Goal: Task Accomplishment & Management: Manage account settings

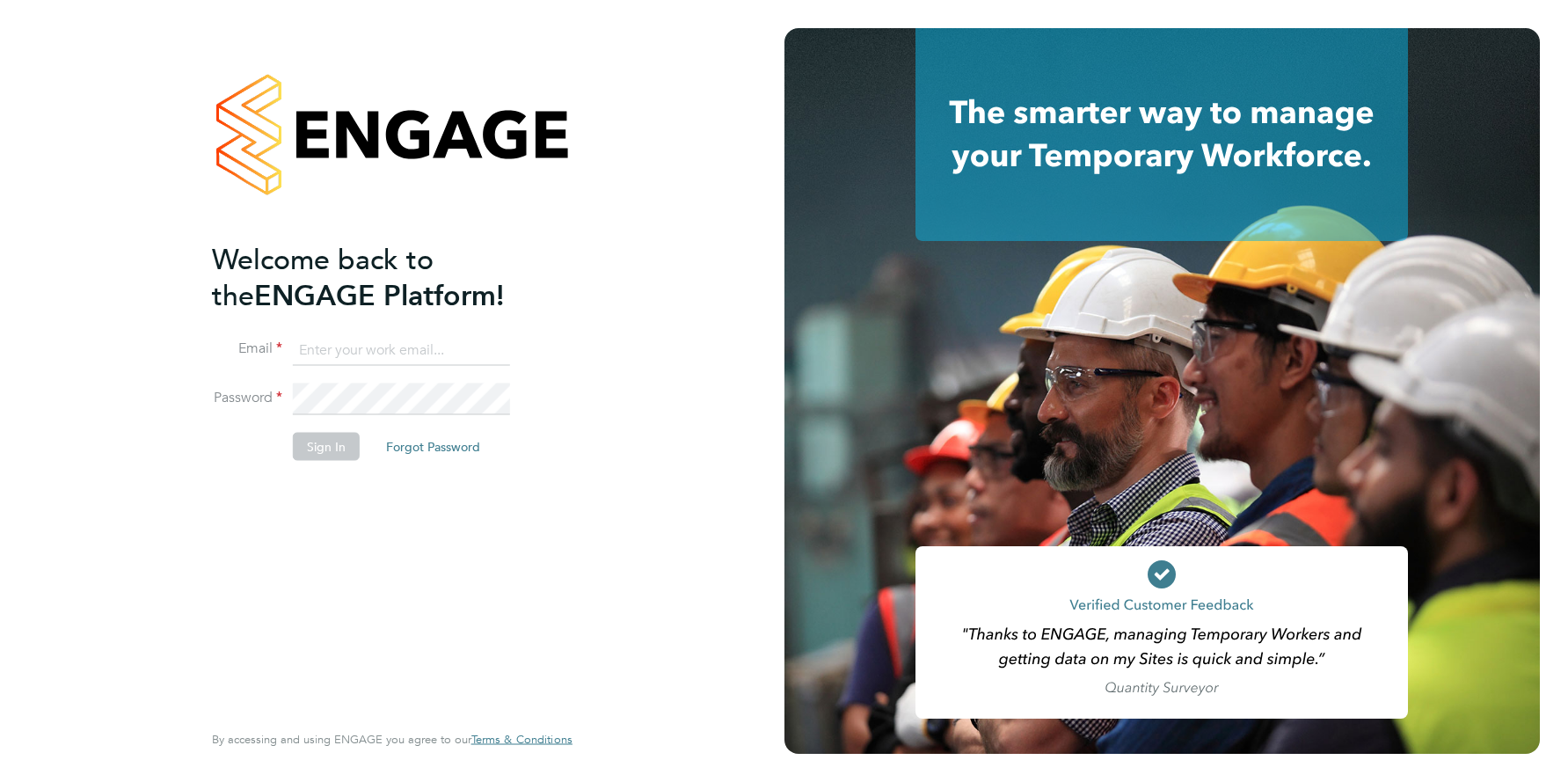
click at [410, 347] on input at bounding box center [401, 350] width 217 height 31
type input "support@engagelabs.io"
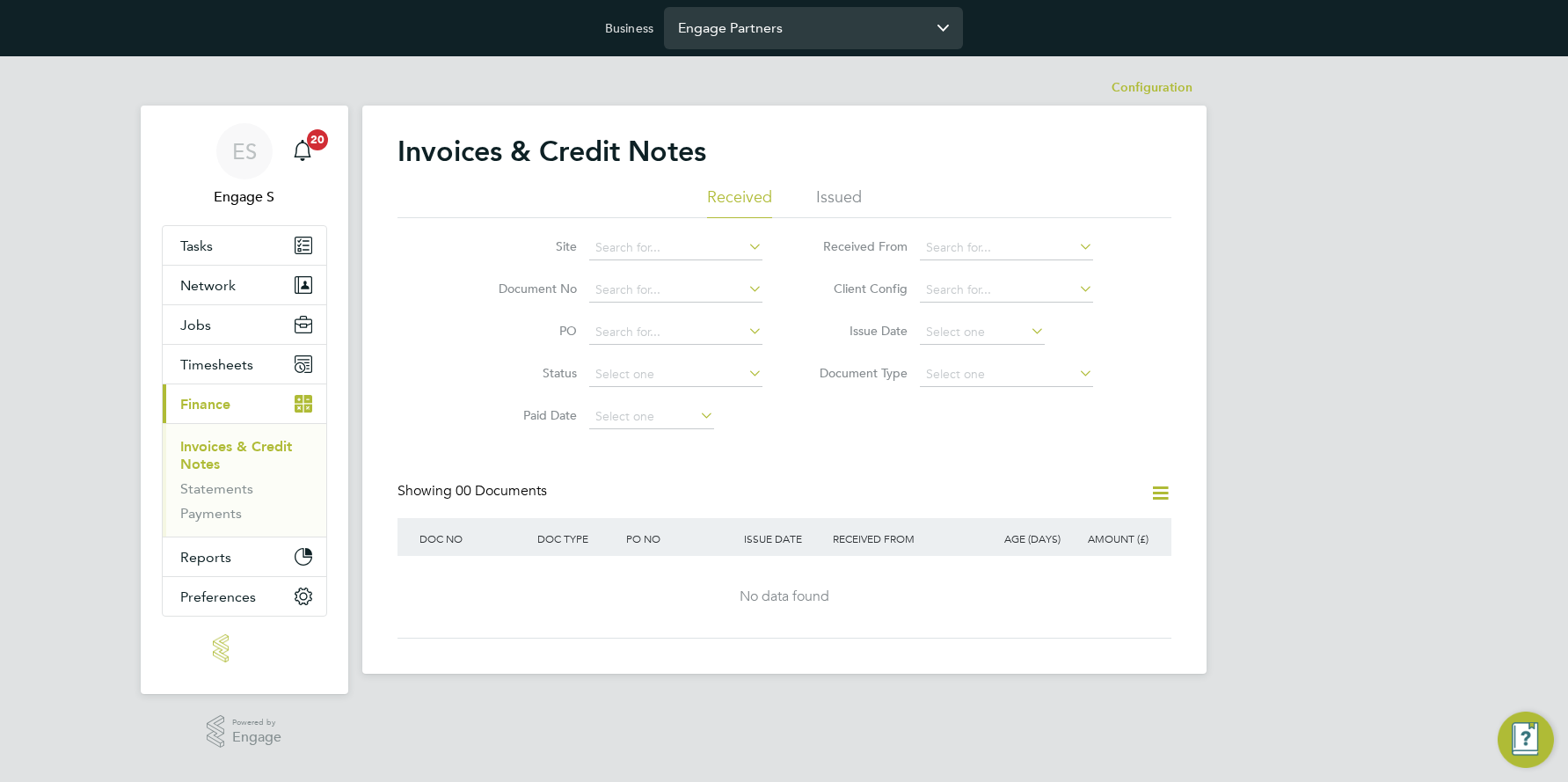
click at [821, 29] on input "Engage Partners" at bounding box center [813, 28] width 299 height 42
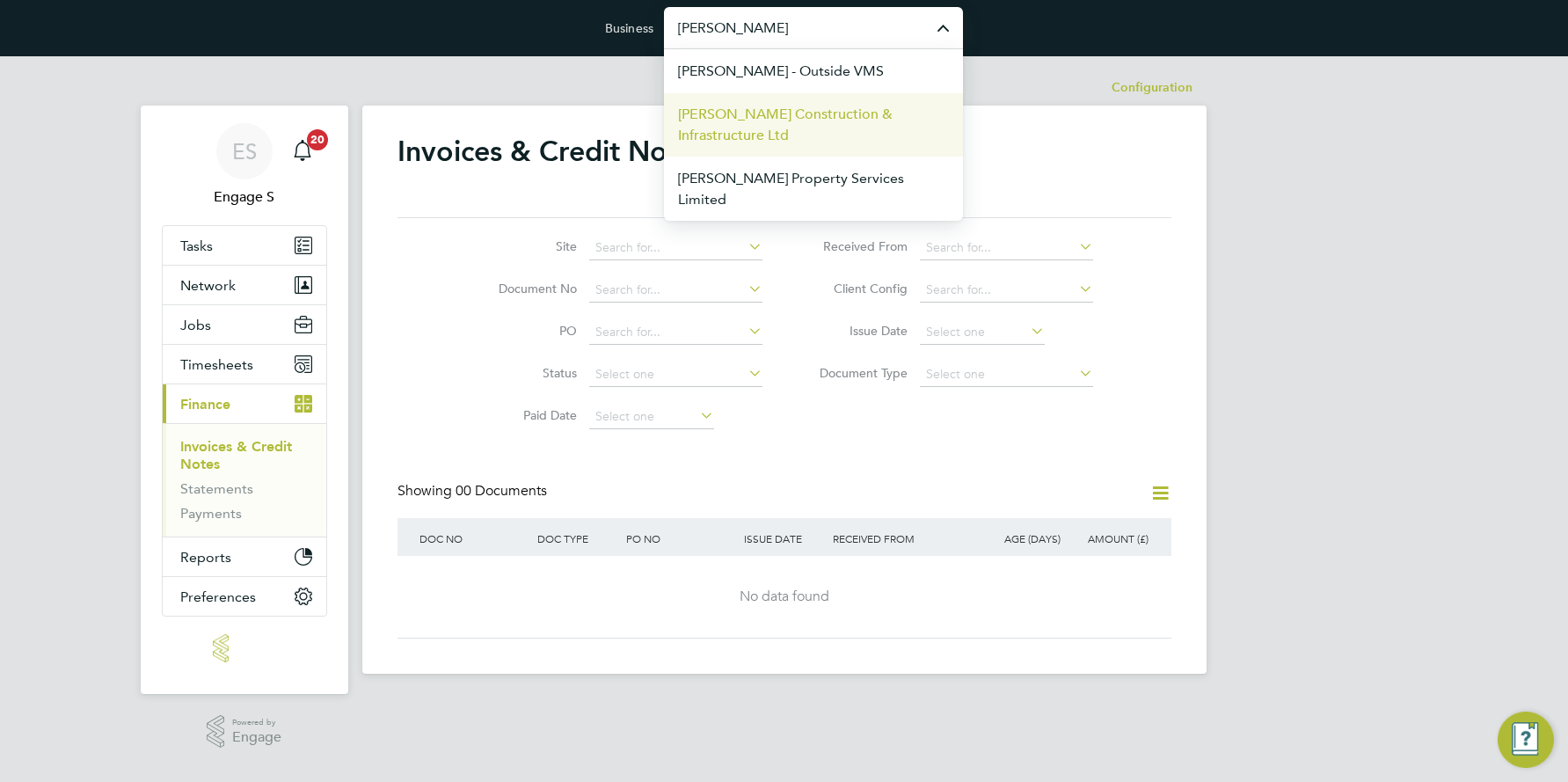
click at [794, 106] on span "[PERSON_NAME] Construction & Infrastructure Ltd" at bounding box center [813, 125] width 271 height 43
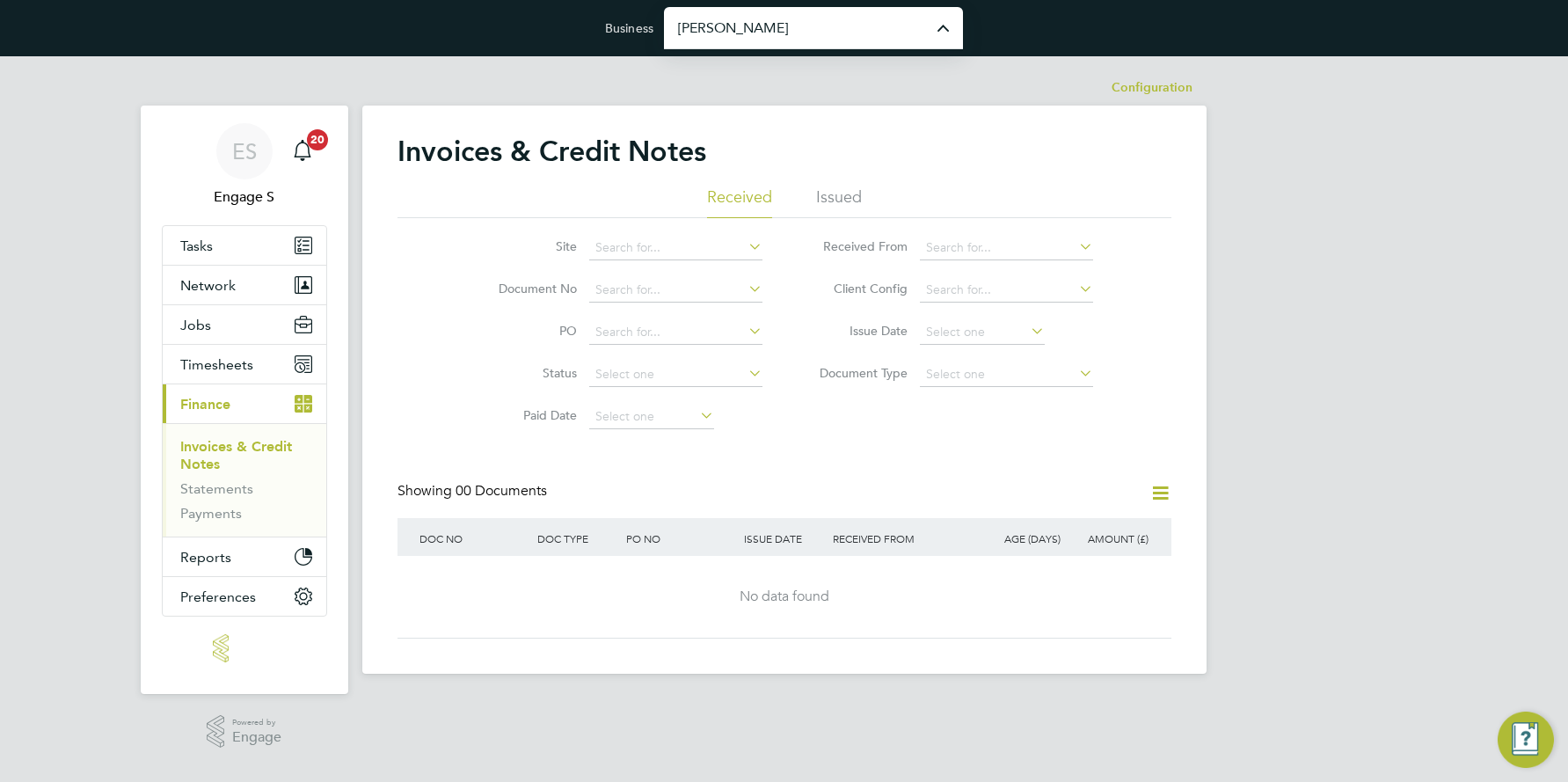
type input "[PERSON_NAME] Construction & Infrastructure Ltd"
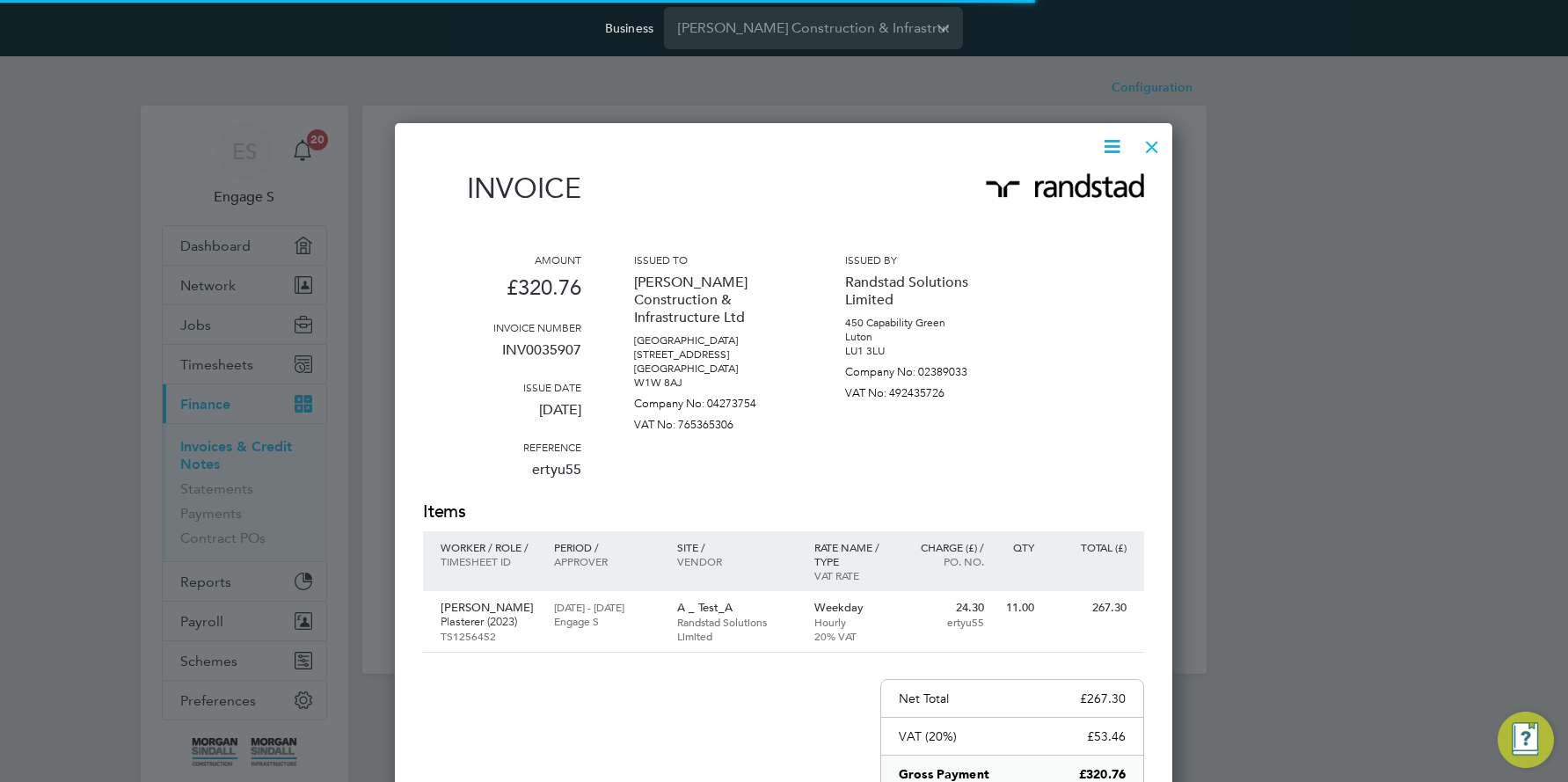
scroll to position [896, 778]
click at [461, 614] on p "Plasterer (2023)" at bounding box center [488, 621] width 96 height 14
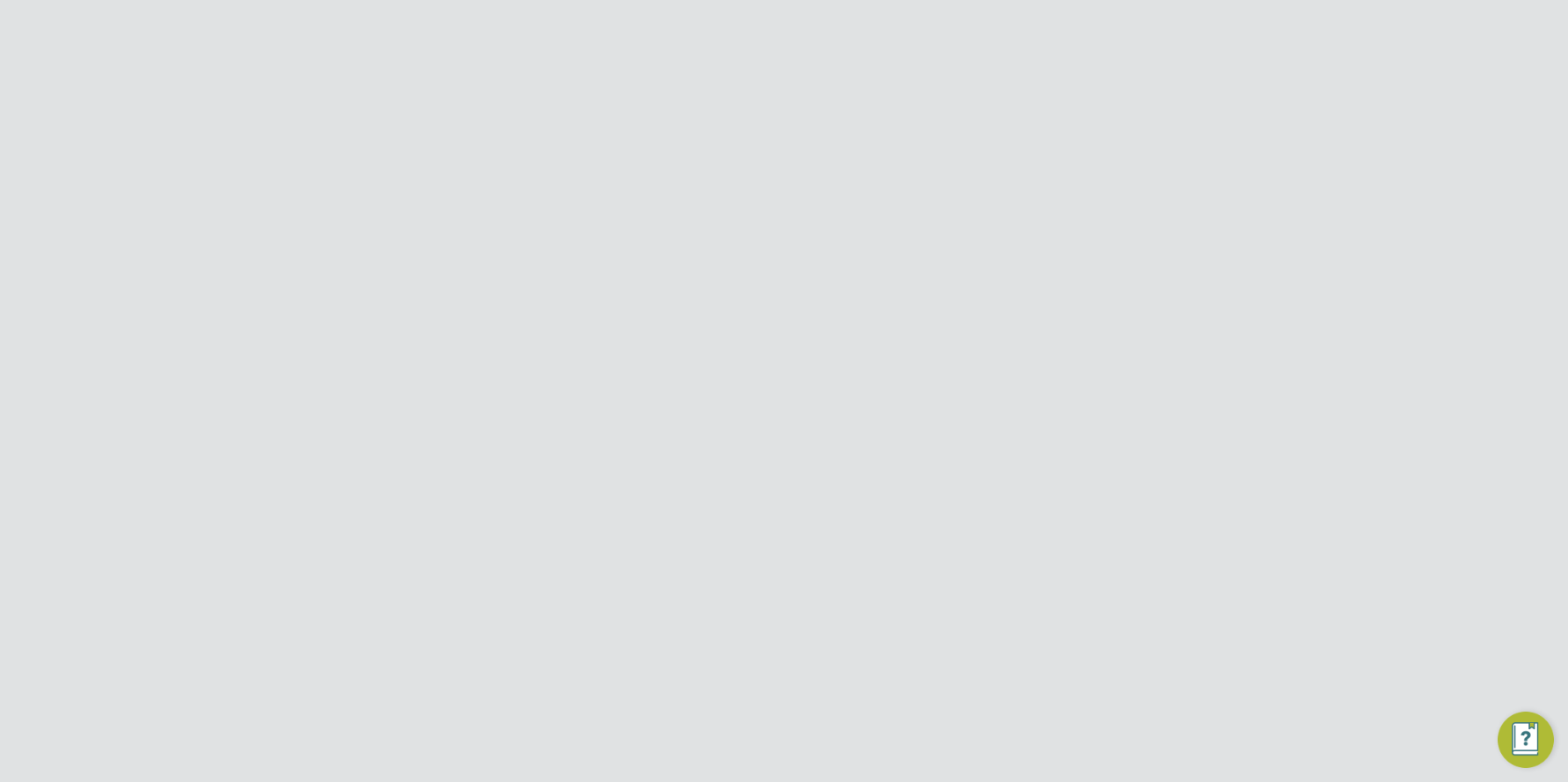
scroll to position [347, 0]
click at [698, 690] on span "Submit For Approval" at bounding box center [702, 690] width 136 height 18
click at [691, 687] on span "Approve Timesheet" at bounding box center [703, 690] width 130 height 18
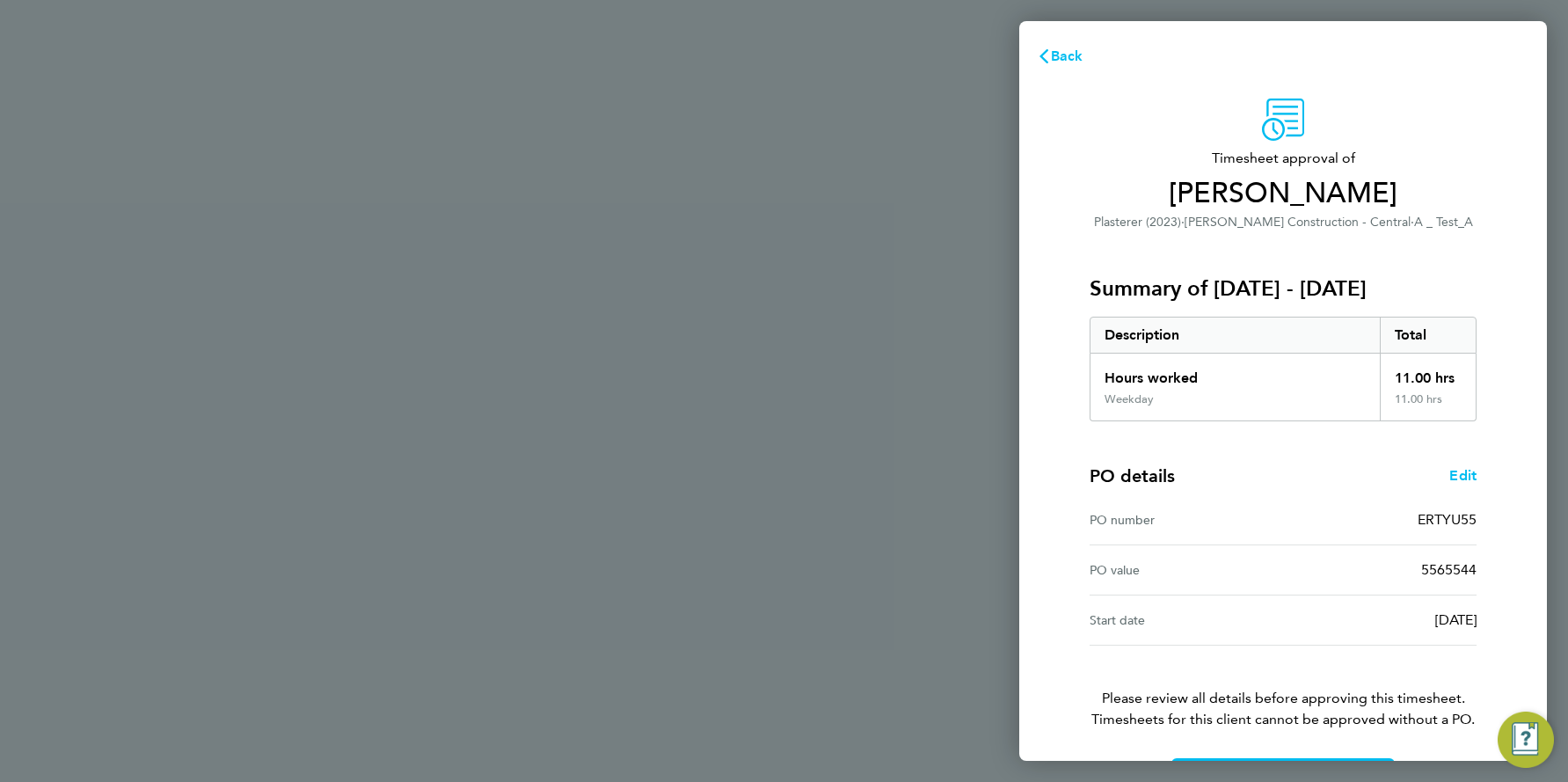
scroll to position [61, 0]
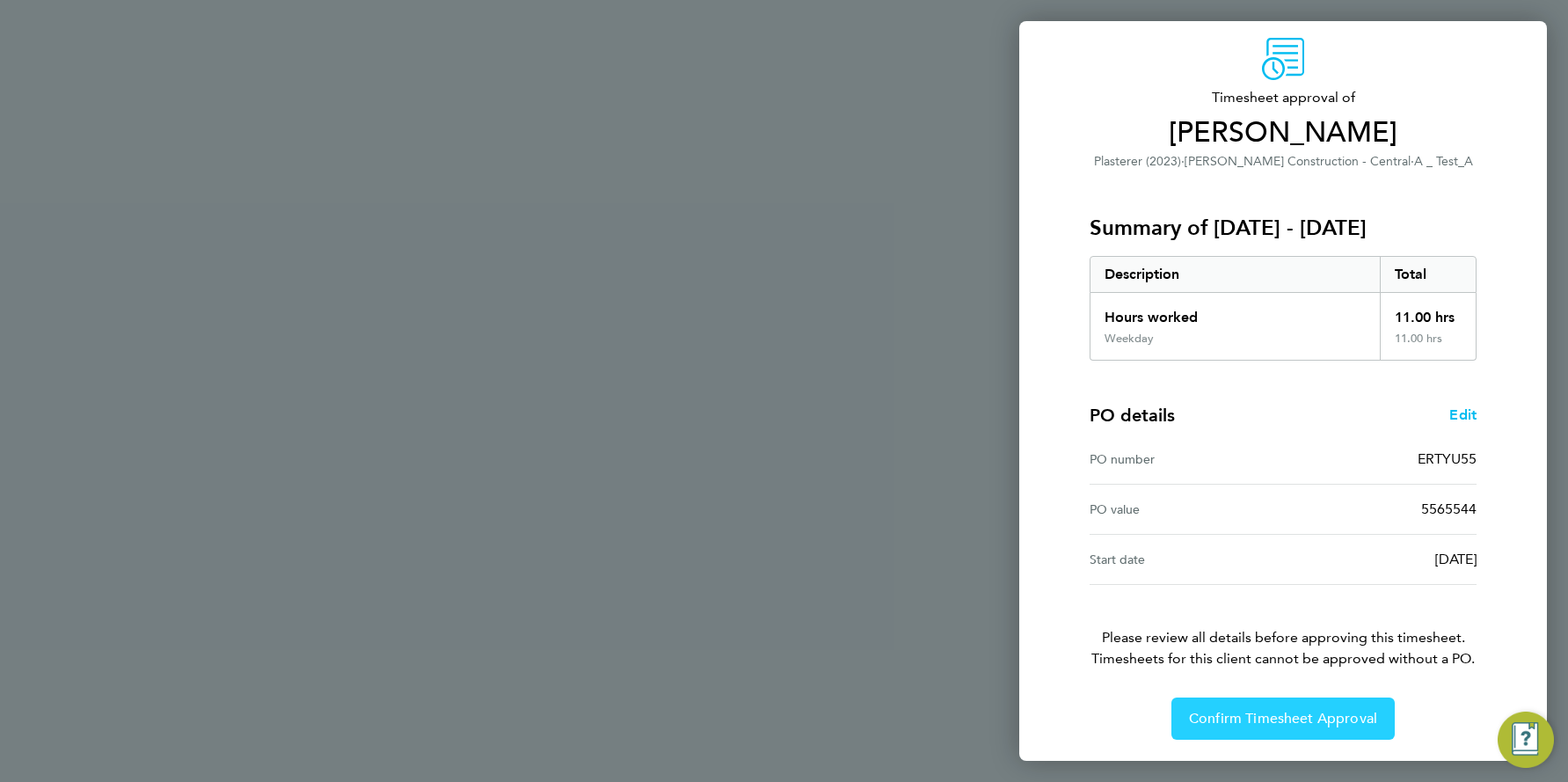
click at [1281, 721] on span "Confirm Timesheet Approval" at bounding box center [1282, 718] width 188 height 18
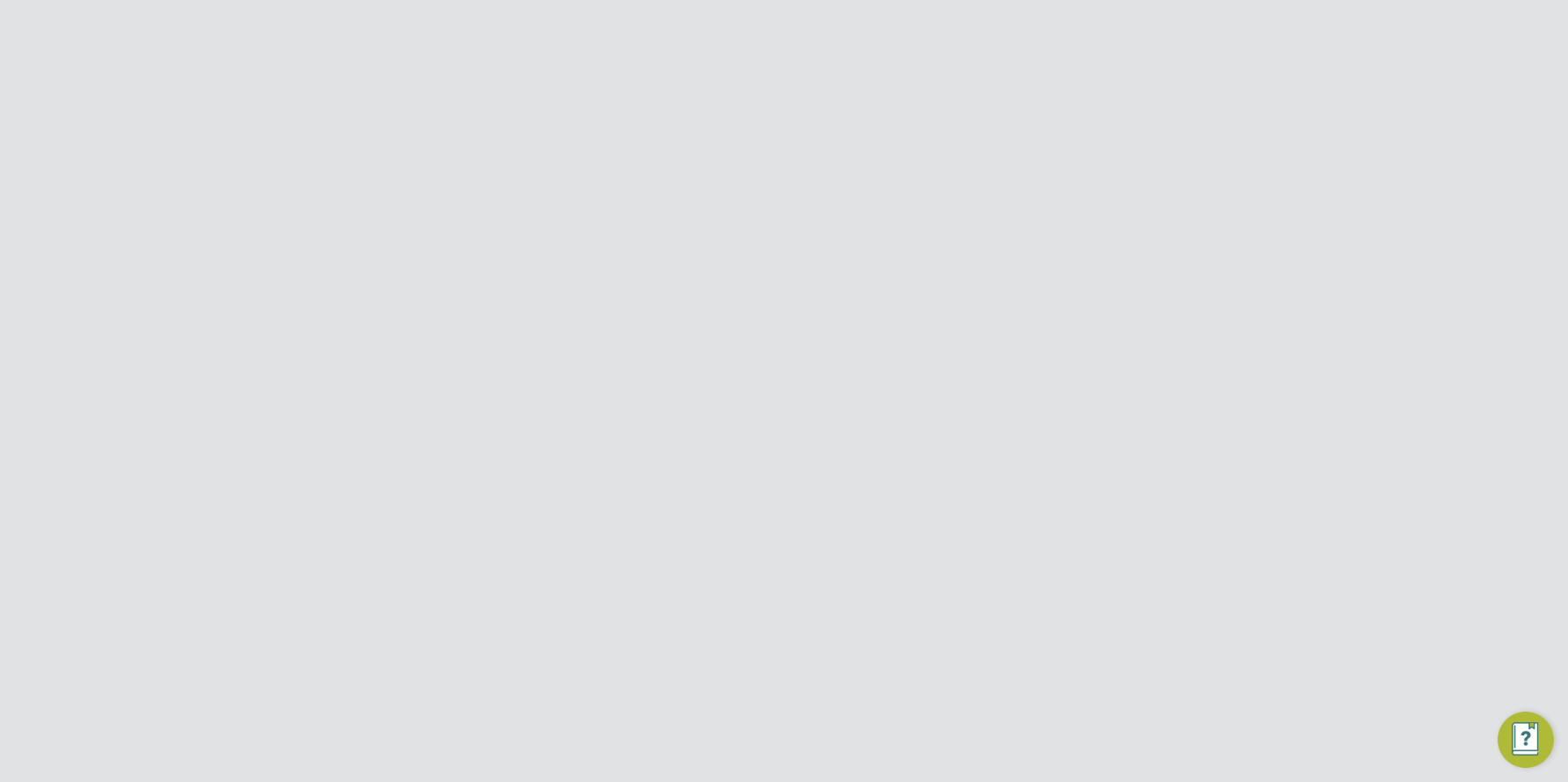
click at [809, 339] on button "Details" at bounding box center [823, 337] width 41 height 43
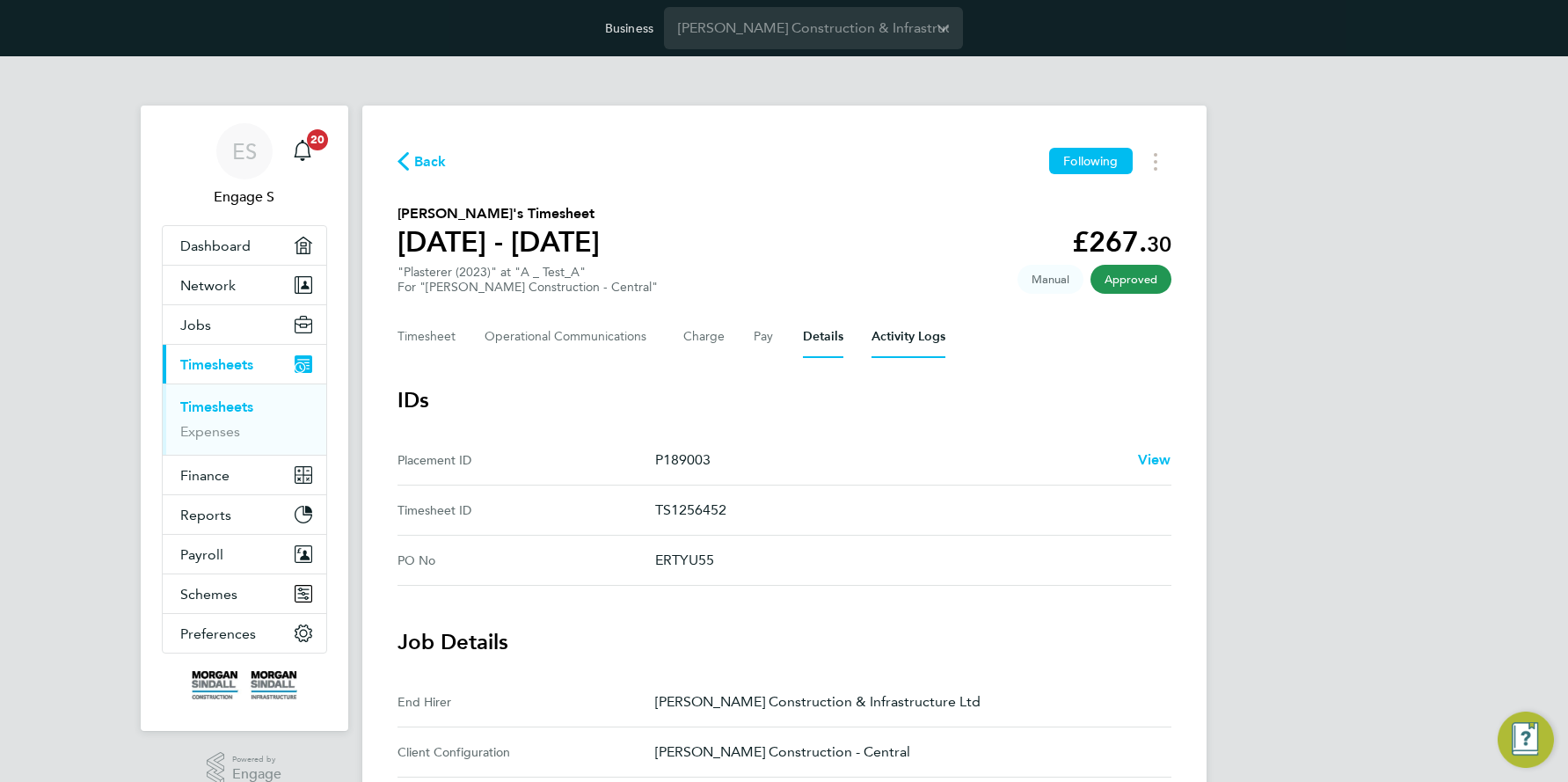
click at [908, 331] on Logs-tab "Activity Logs" at bounding box center [908, 337] width 74 height 43
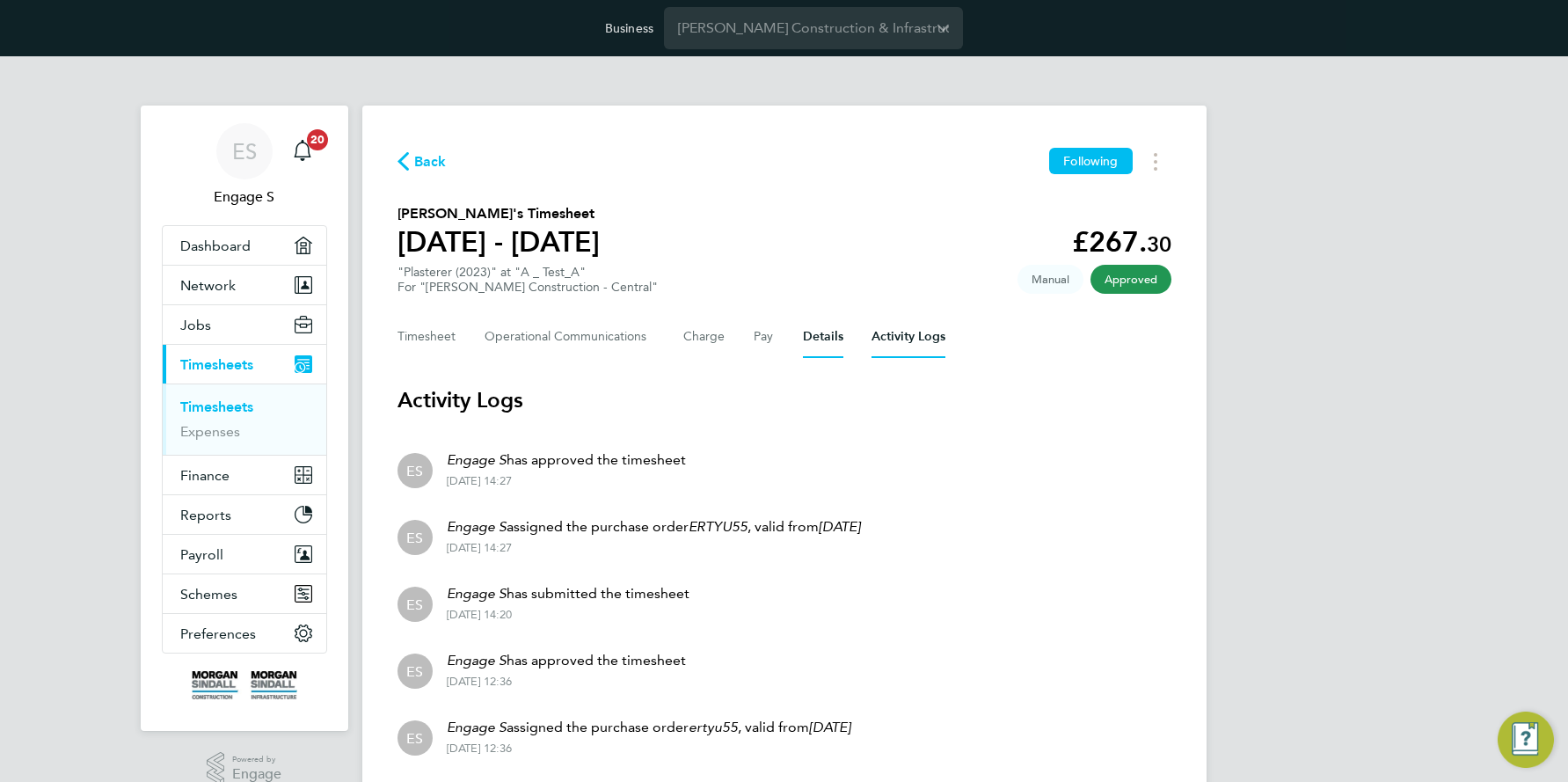
click at [827, 331] on button "Details" at bounding box center [823, 337] width 41 height 43
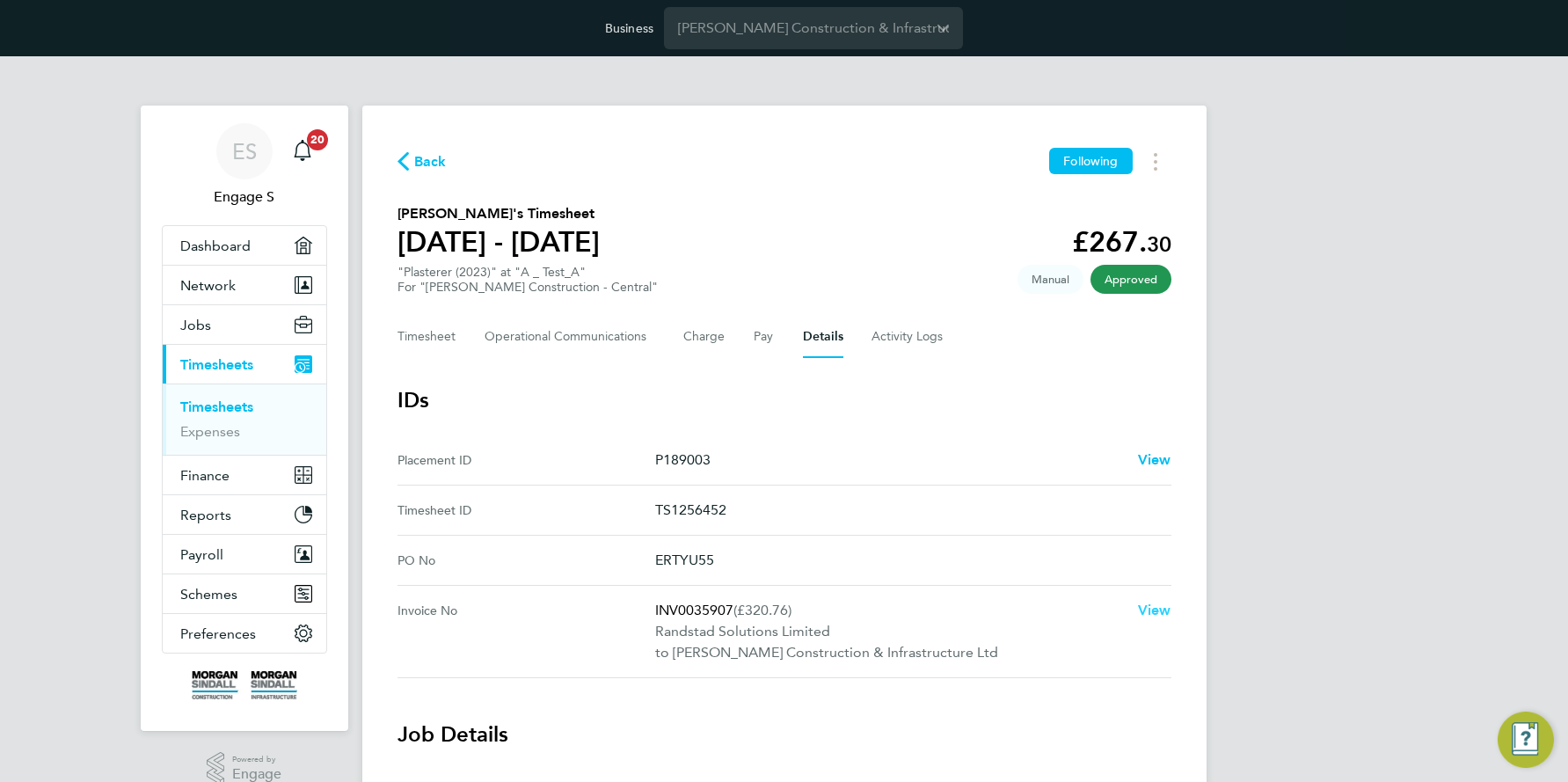
click at [1154, 610] on span "View" at bounding box center [1154, 610] width 33 height 17
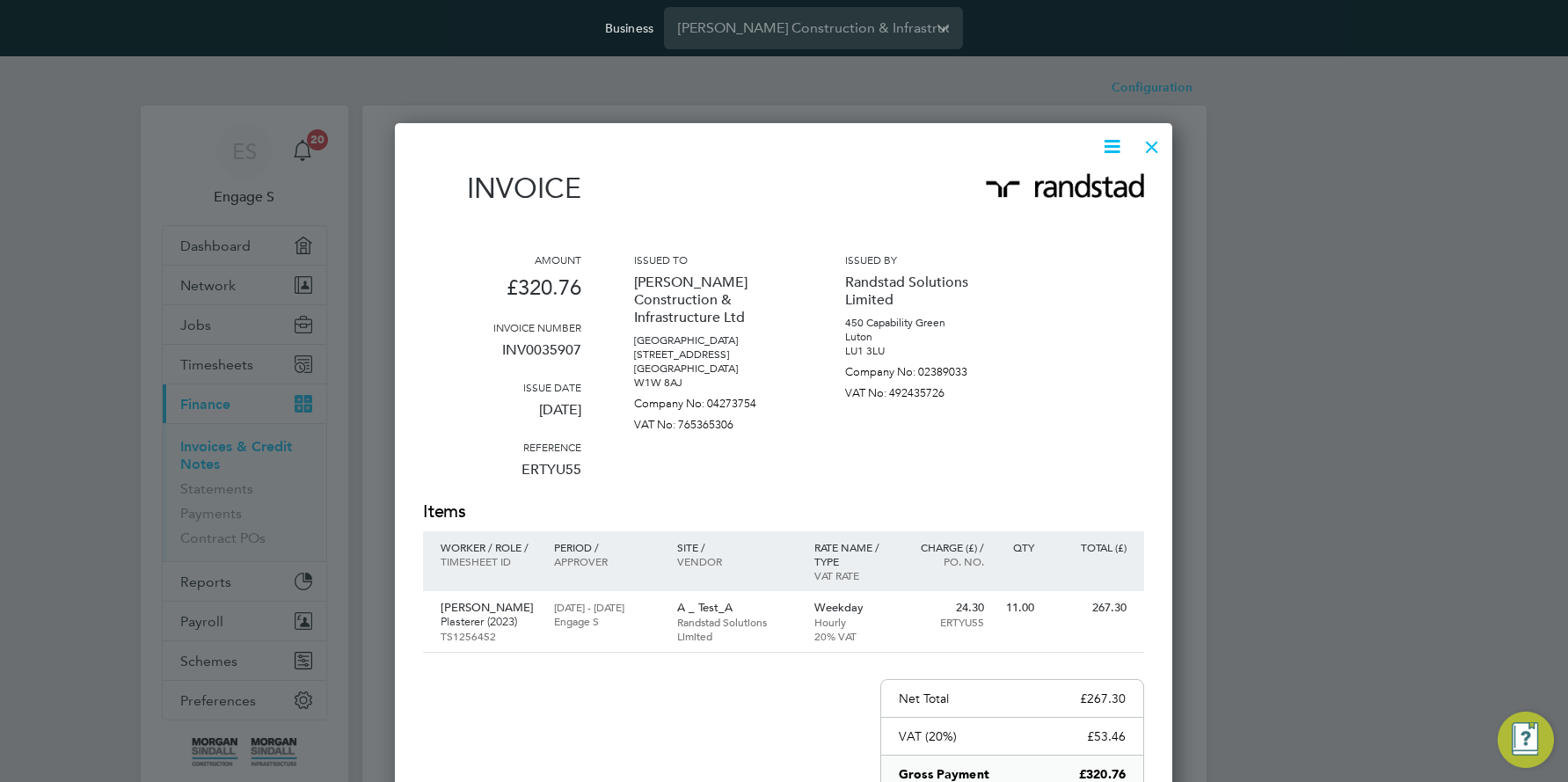
click at [1150, 148] on div at bounding box center [1152, 143] width 31 height 31
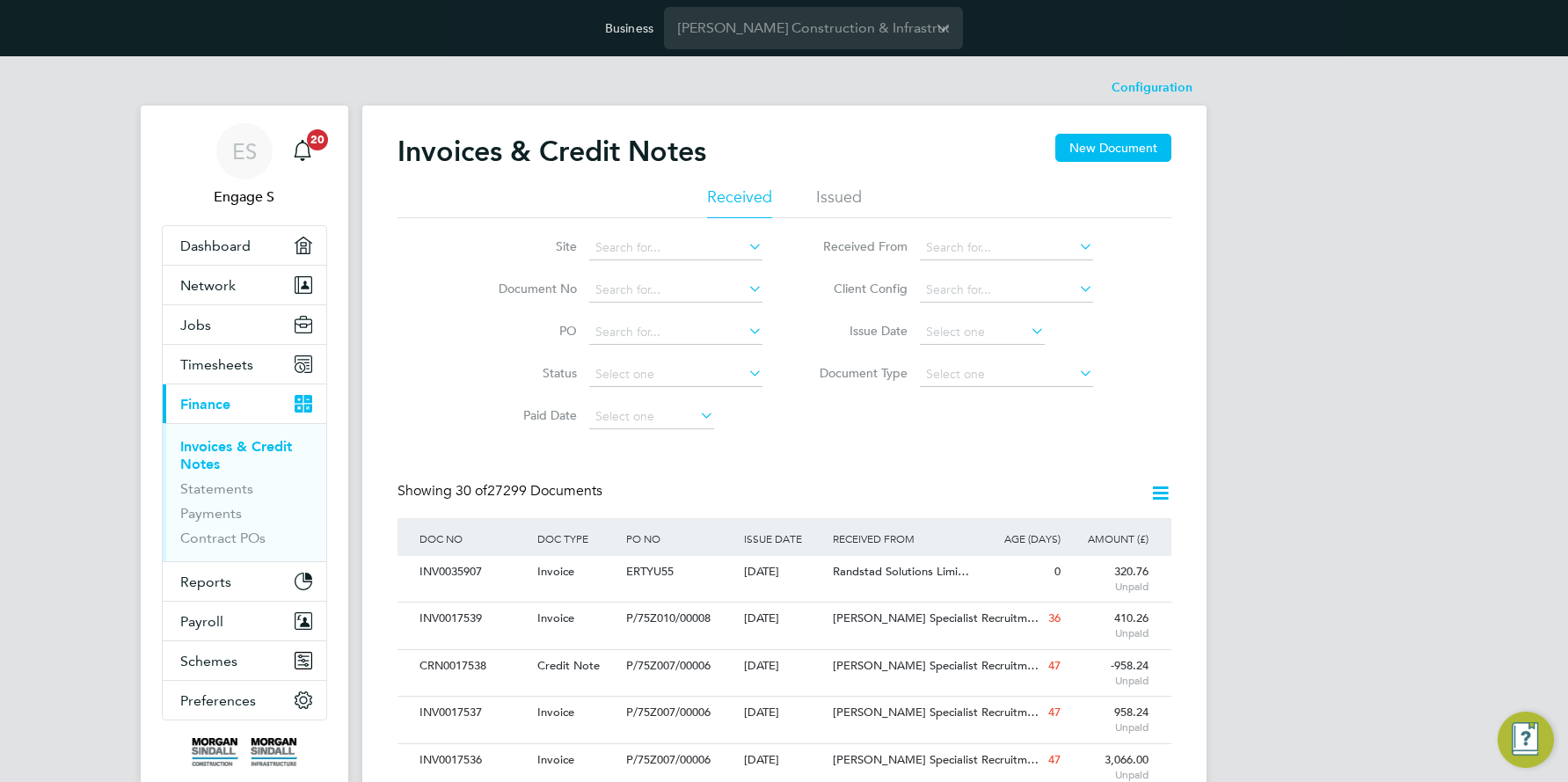
click at [1157, 496] on icon at bounding box center [1160, 493] width 22 height 22
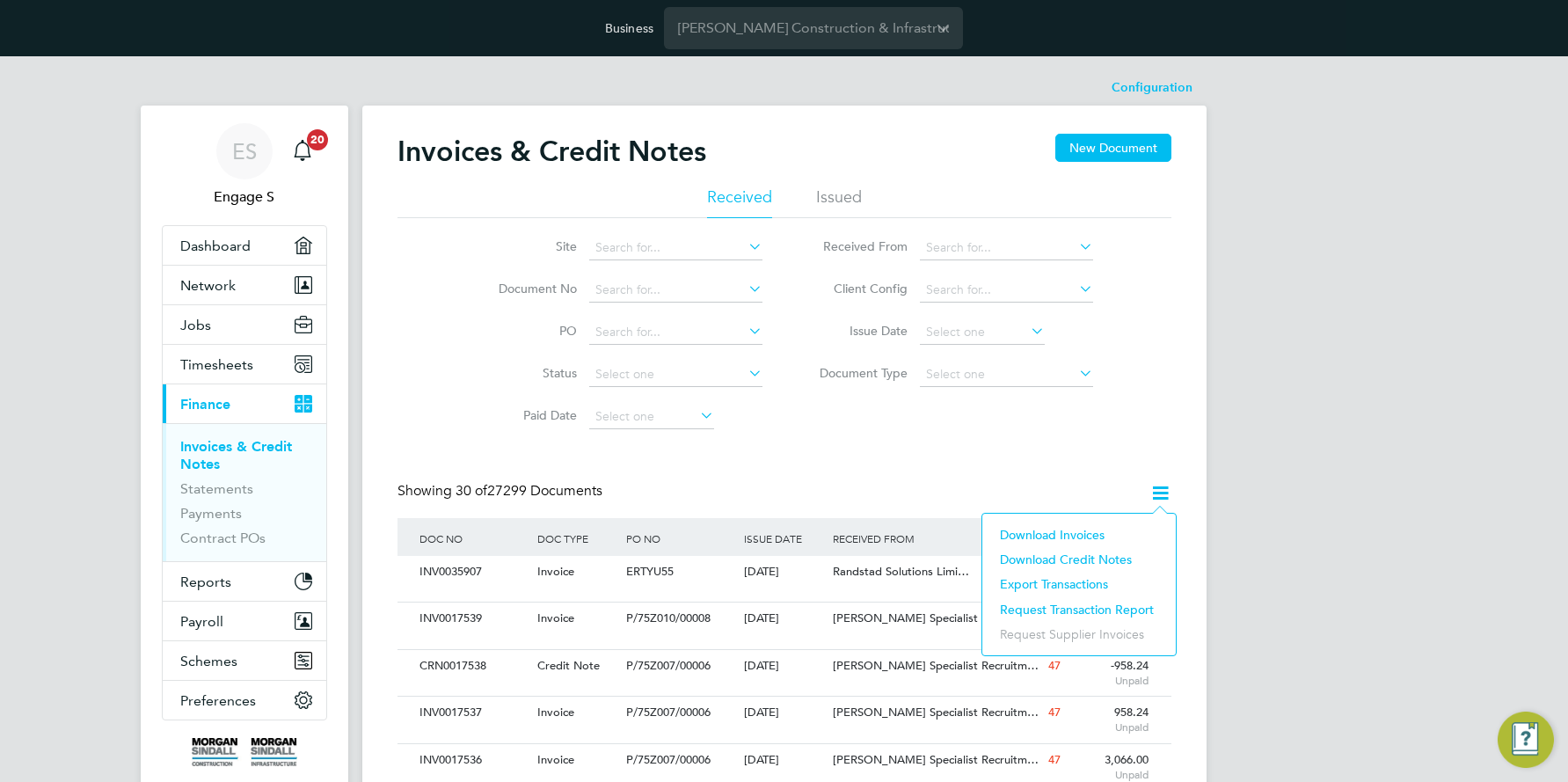
click at [1088, 533] on li "Download invoices" at bounding box center [1079, 535] width 176 height 25
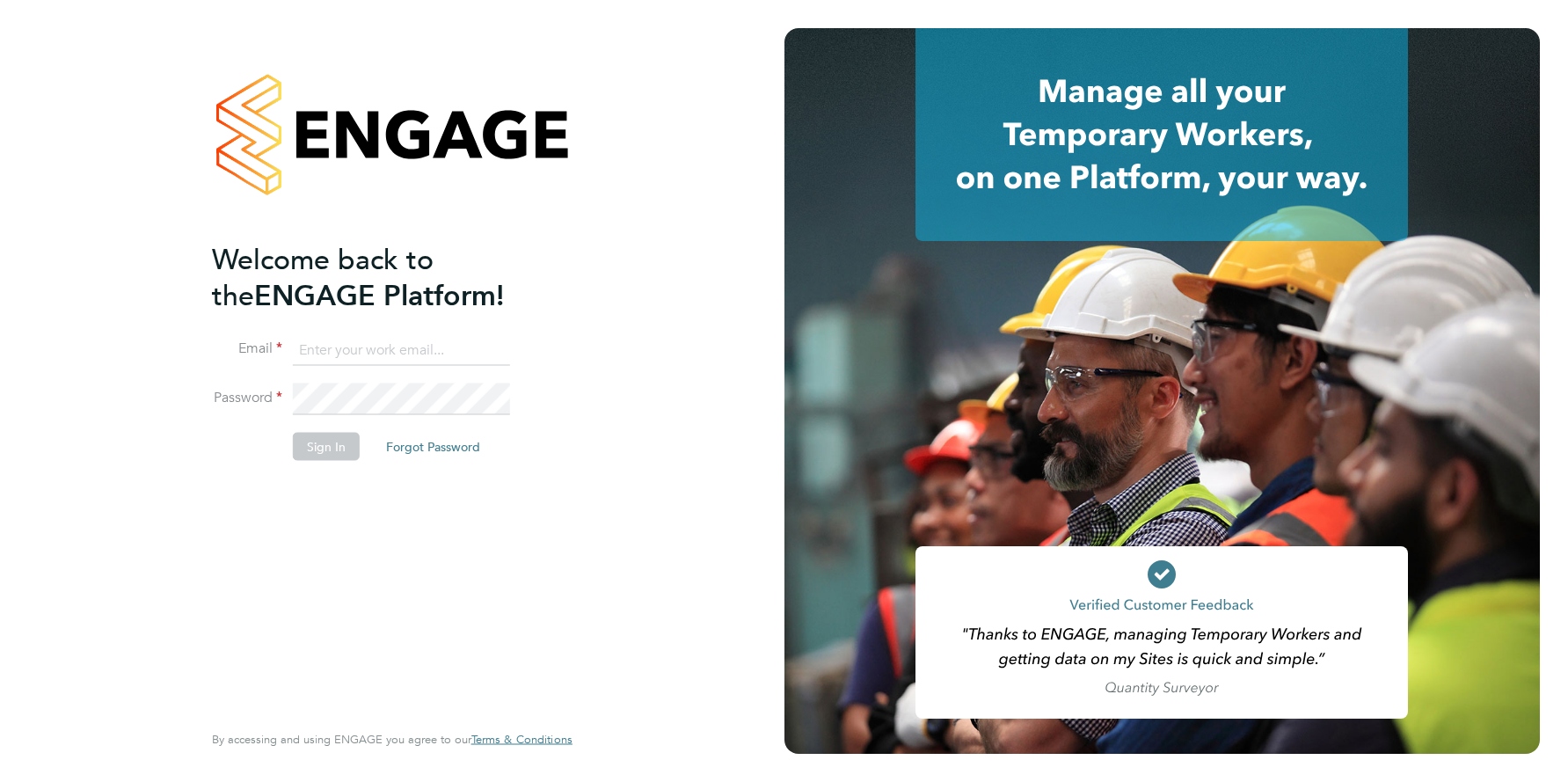
click at [388, 356] on input at bounding box center [401, 350] width 217 height 31
type input "[EMAIL_ADDRESS][DOMAIN_NAME]"
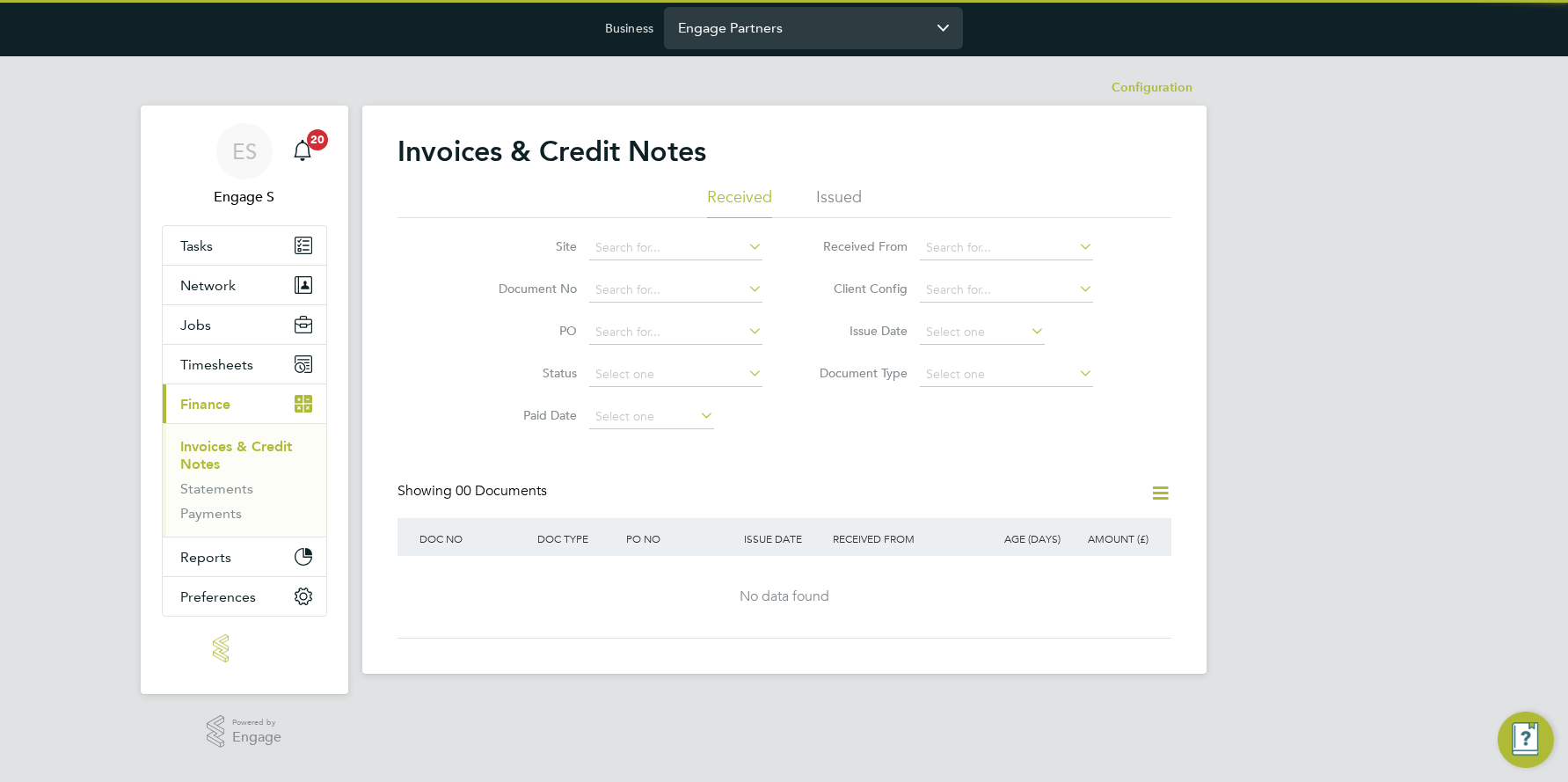
click at [759, 36] on input "Engage Partners" at bounding box center [813, 28] width 299 height 42
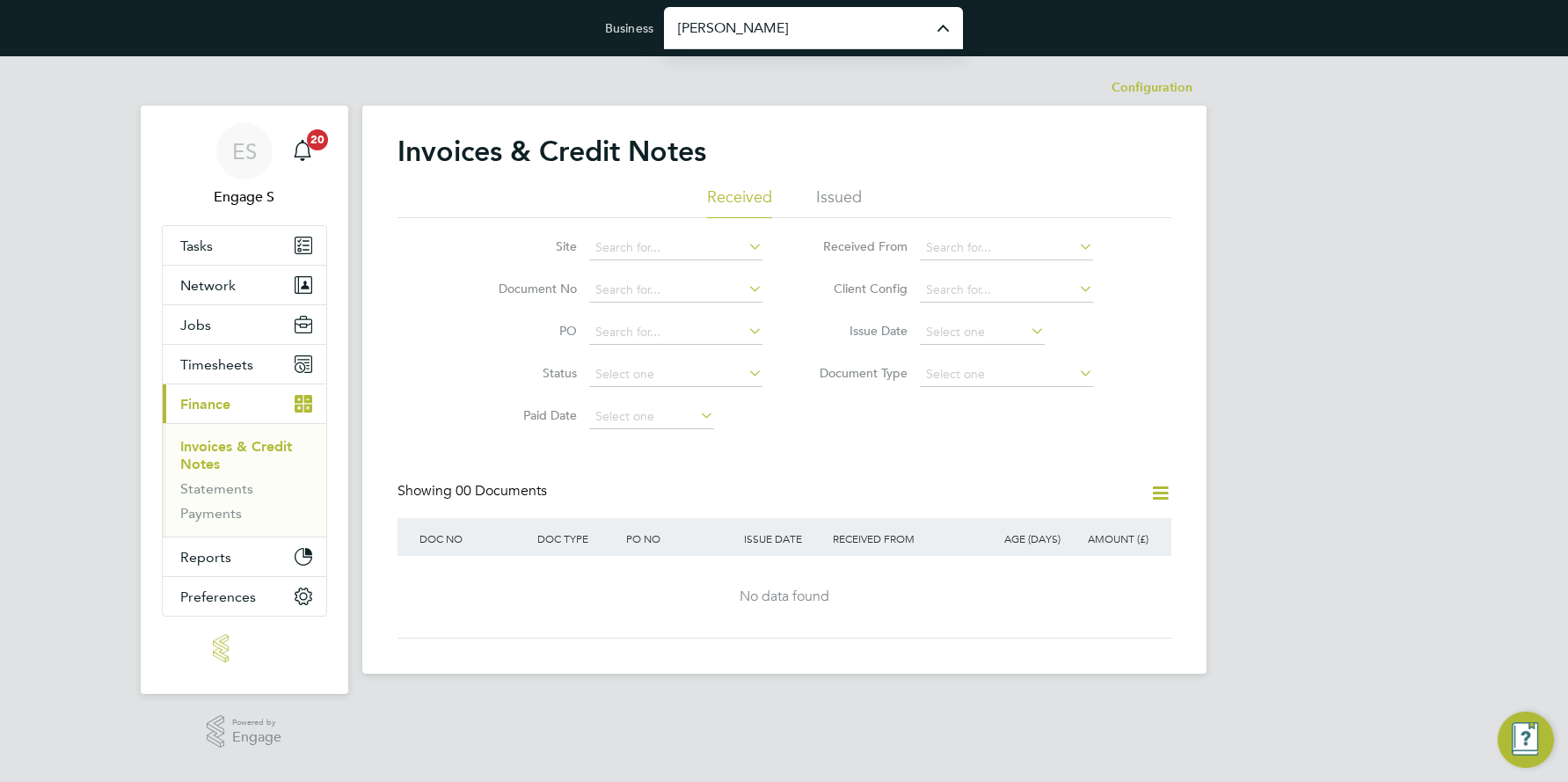
type input "[PERSON_NAME] Construction & Infrastructure Ltd"
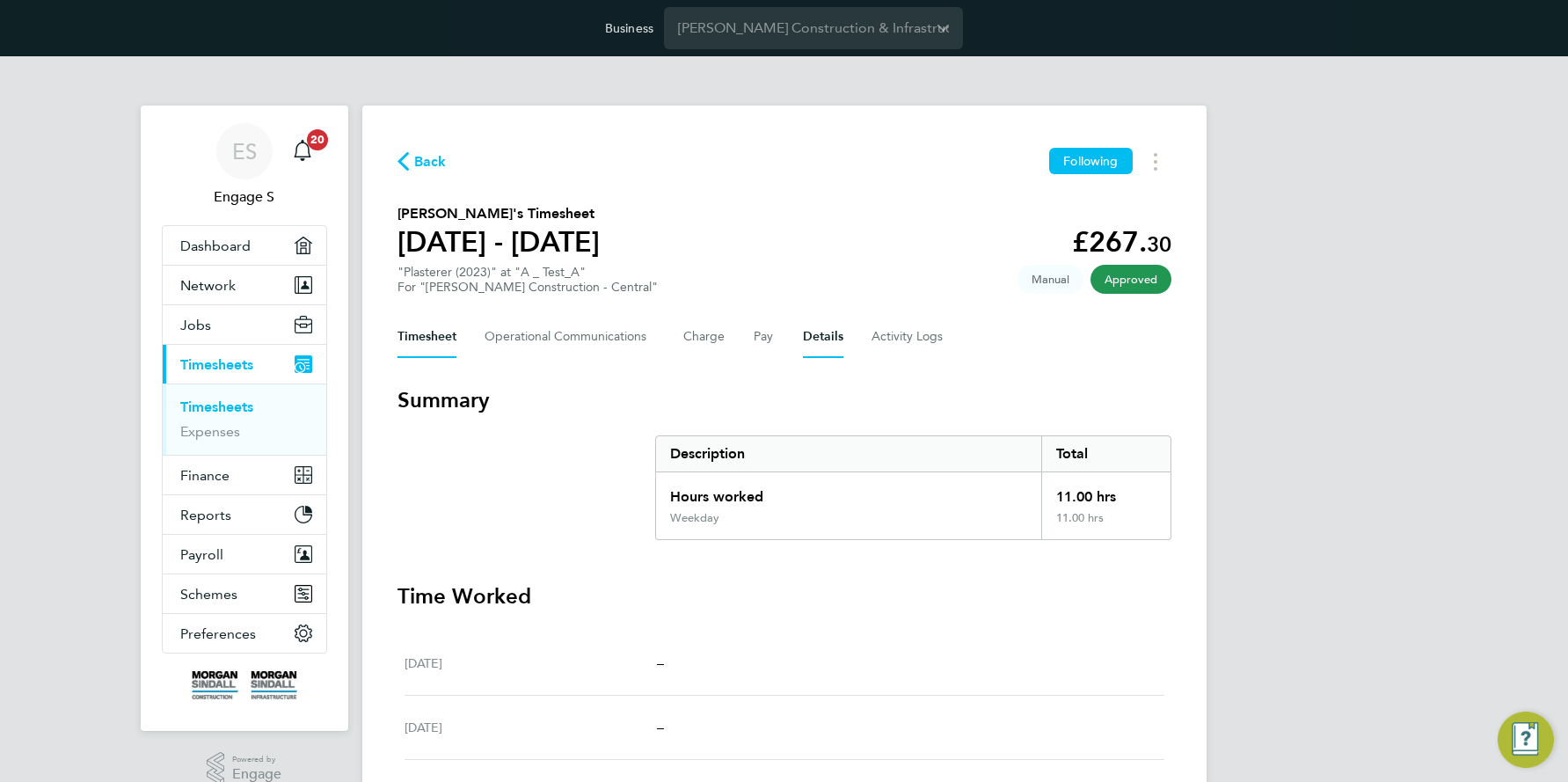
click at [812, 328] on button "Details" at bounding box center [823, 337] width 41 height 43
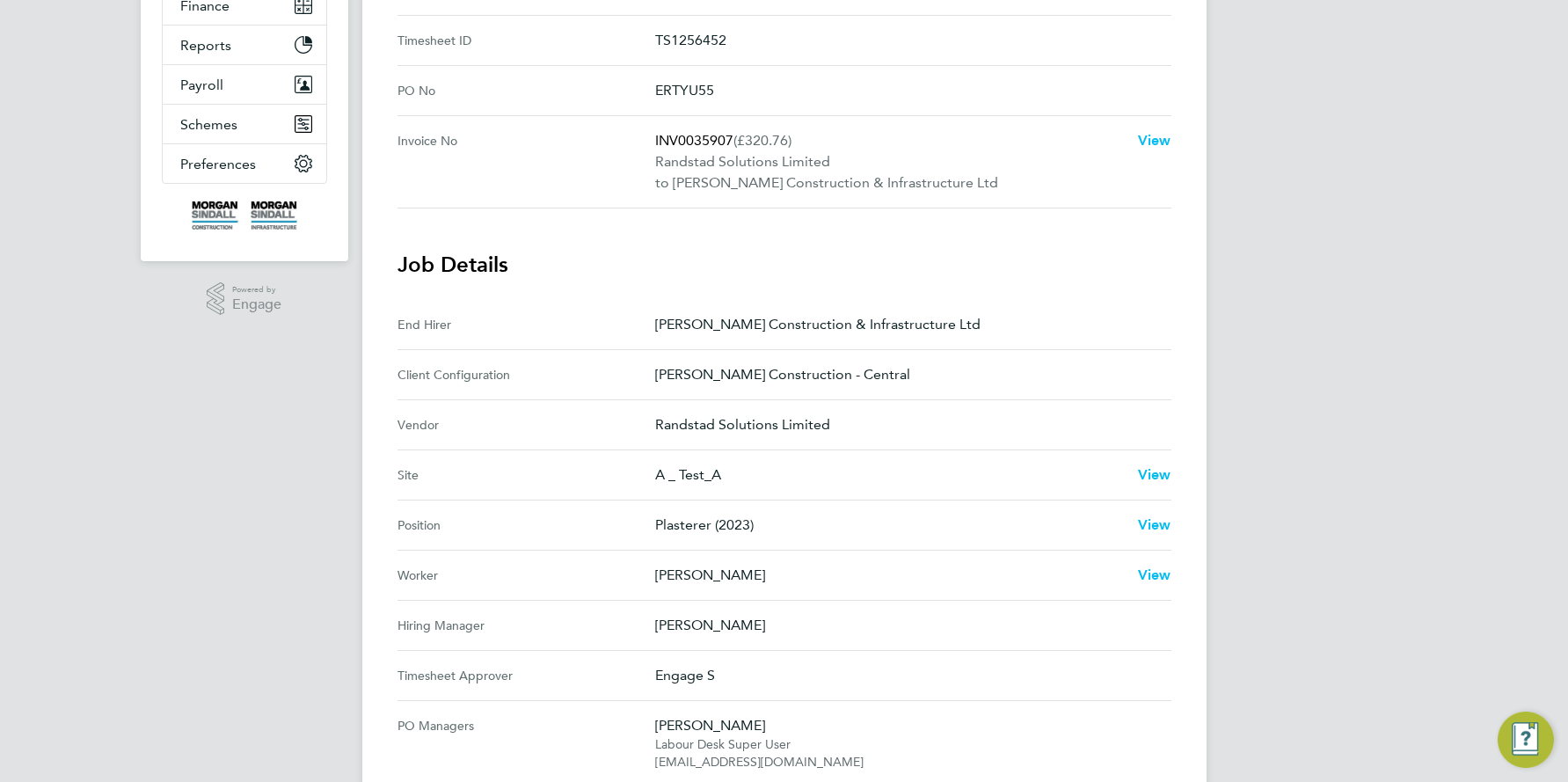
scroll to position [229, 0]
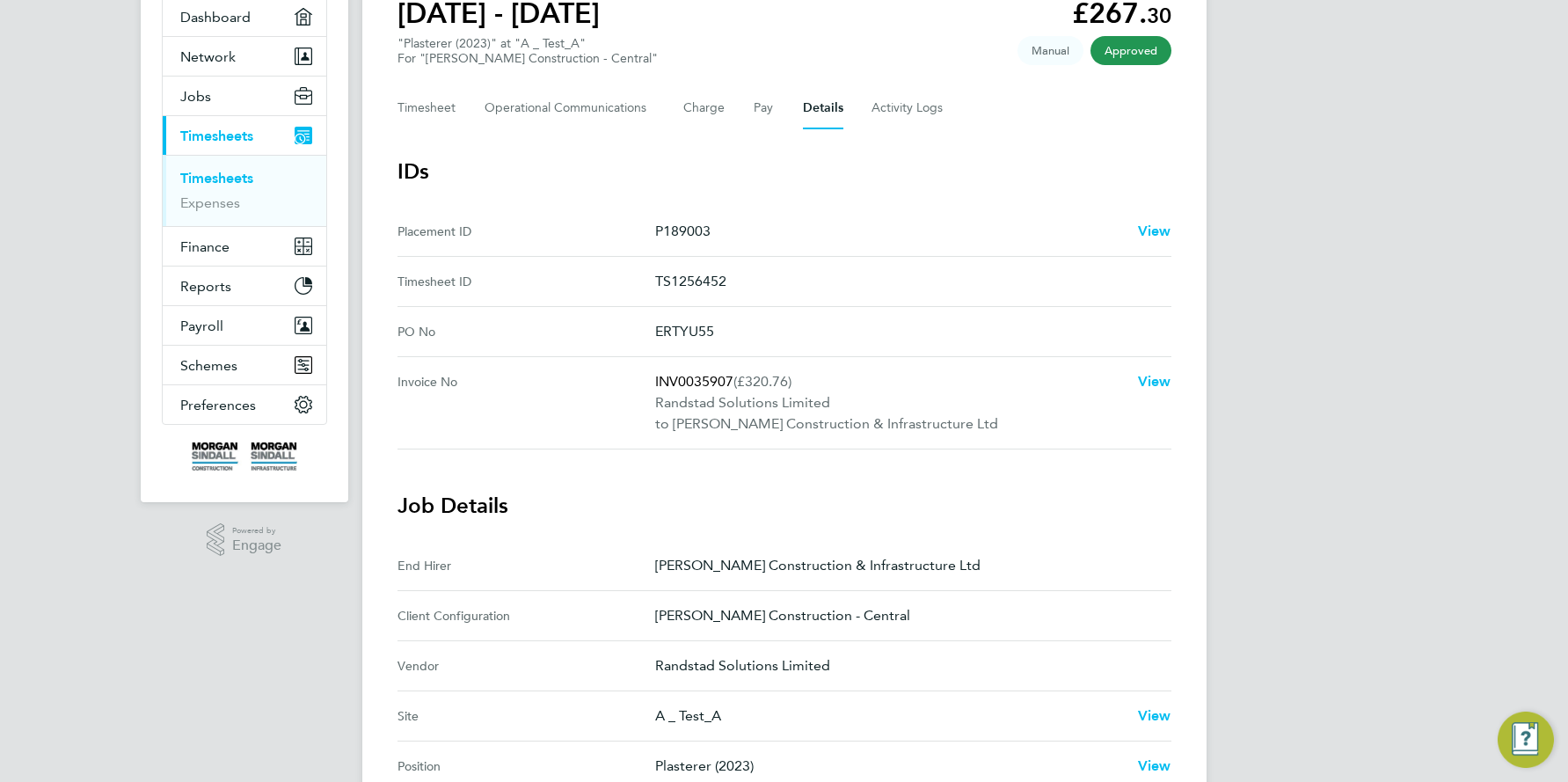
click at [756, 397] on p "Randstad Solutions Limited" at bounding box center [889, 403] width 469 height 21
click at [1163, 382] on span "View" at bounding box center [1154, 381] width 33 height 17
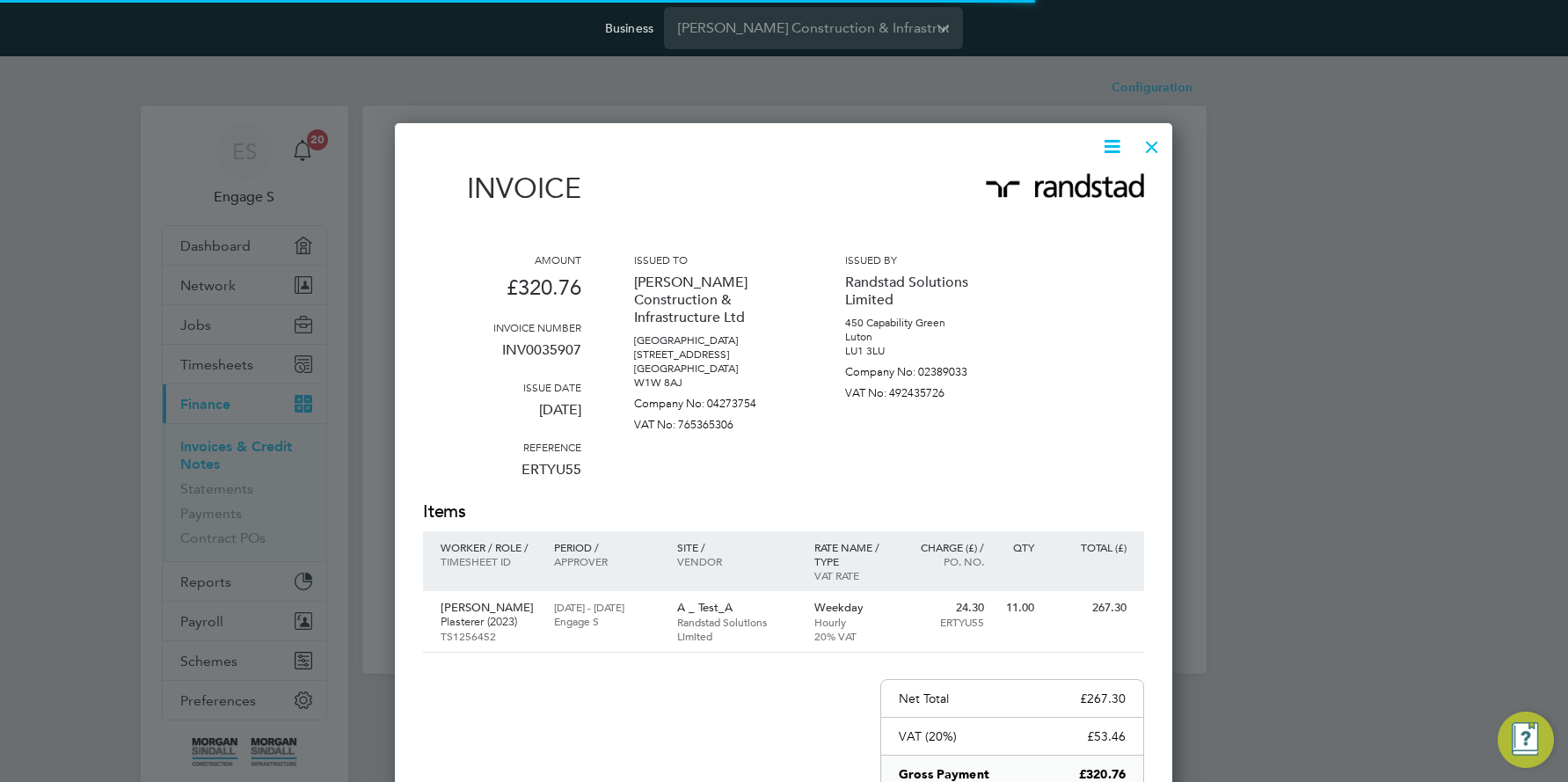
scroll to position [896, 778]
